Goal: Task Accomplishment & Management: Use online tool/utility

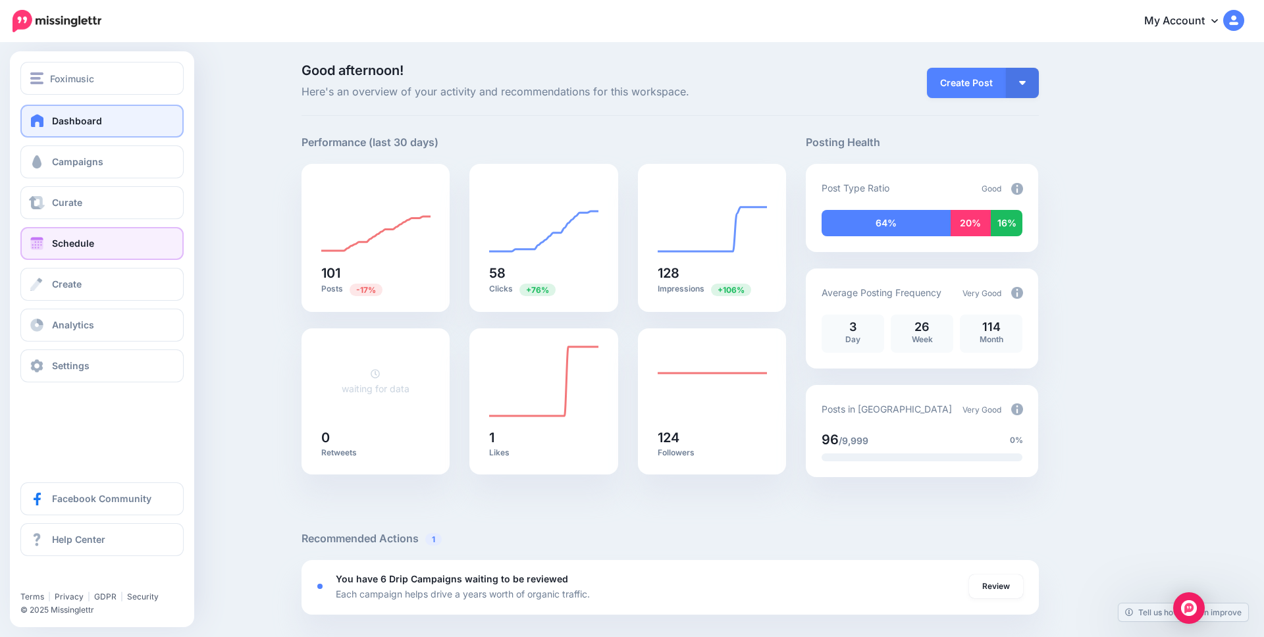
click at [78, 240] on span "Schedule" at bounding box center [73, 243] width 42 height 11
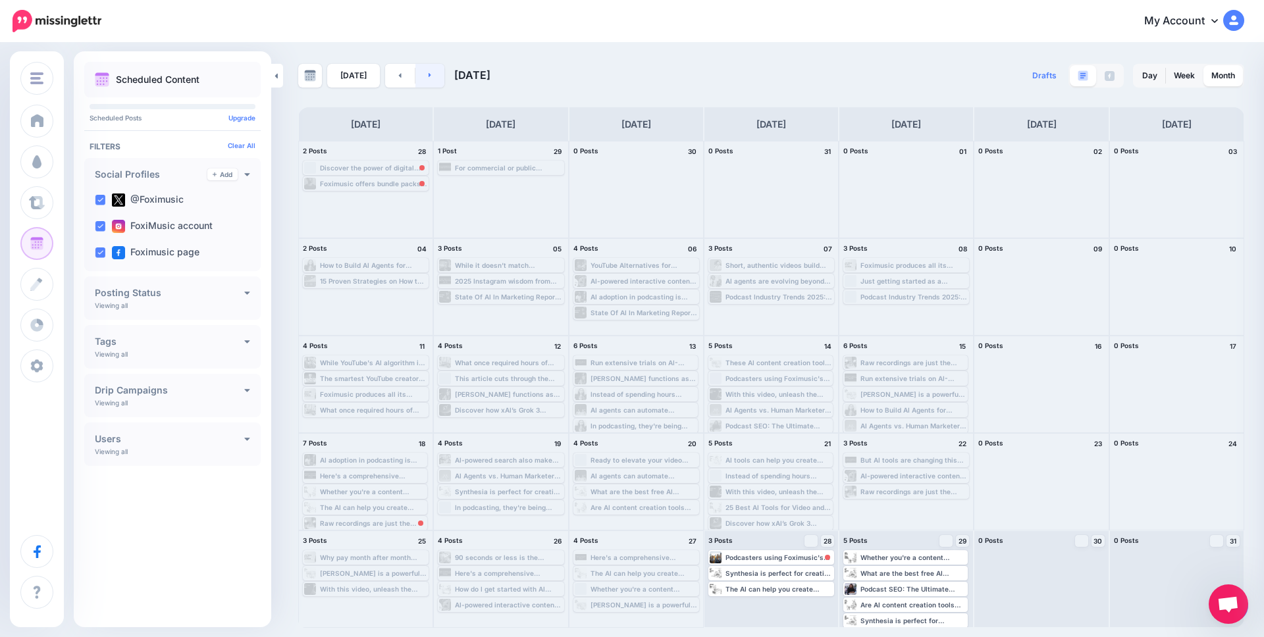
click at [429, 76] on link at bounding box center [430, 76] width 30 height 24
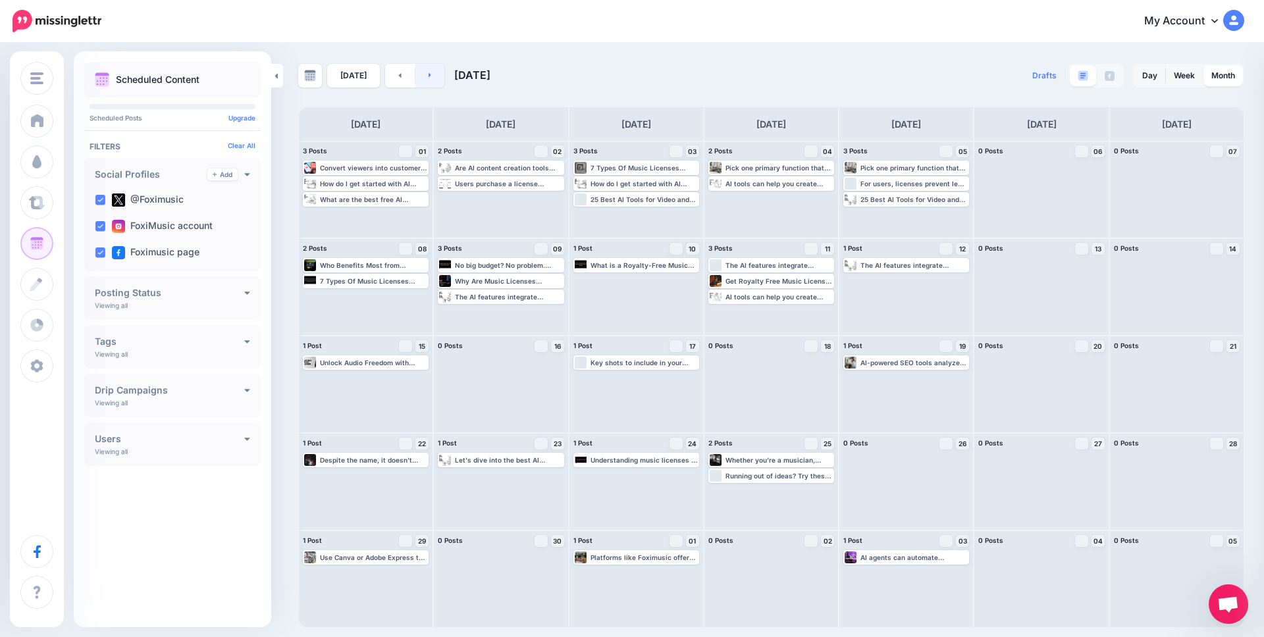
click at [432, 70] on link at bounding box center [430, 76] width 30 height 24
